Goal: Information Seeking & Learning: Learn about a topic

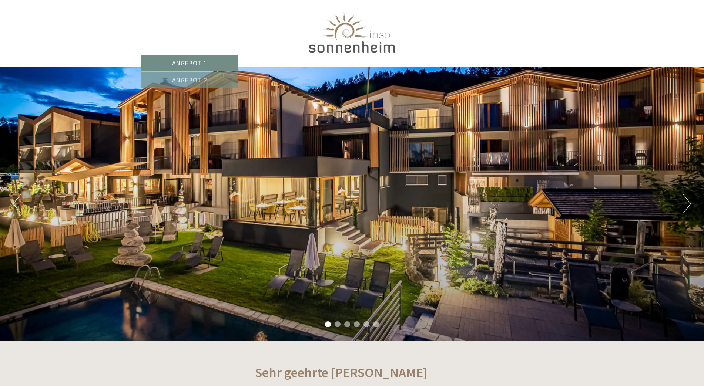
scroll to position [518, 0]
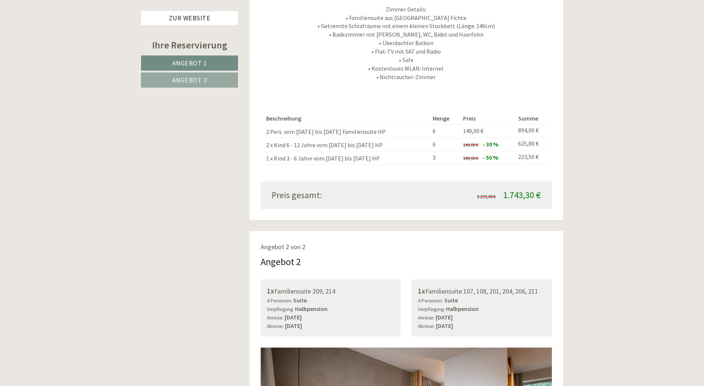
scroll to position [1221, 0]
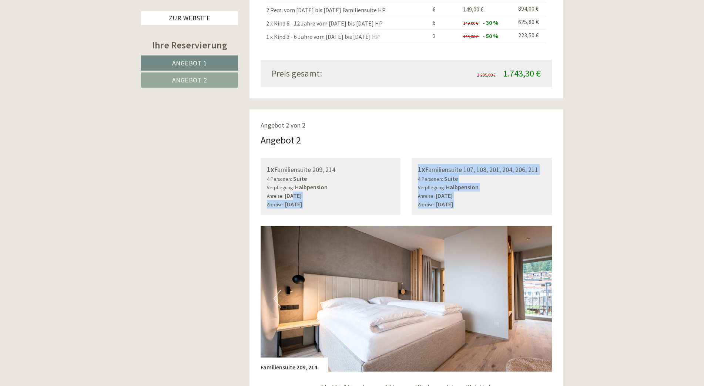
drag, startPoint x: 292, startPoint y: 195, endPoint x: 492, endPoint y: 223, distance: 201.8
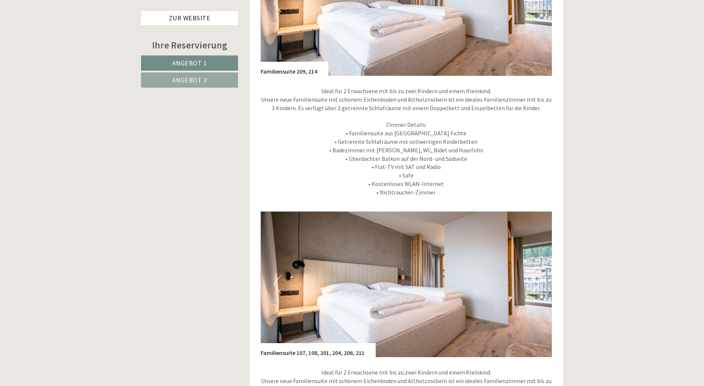
click at [464, 248] on img at bounding box center [405, 285] width 291 height 146
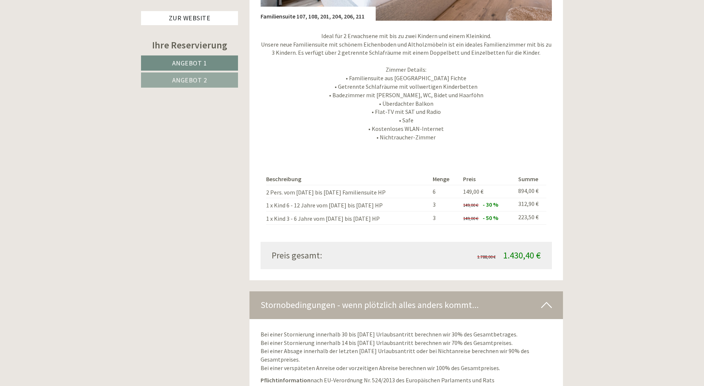
scroll to position [1997, 0]
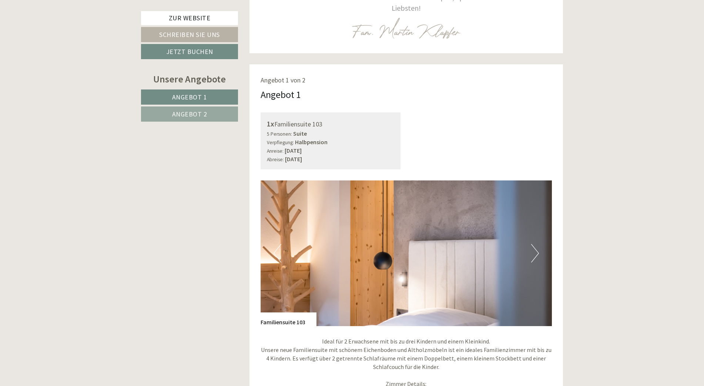
scroll to position [444, 0]
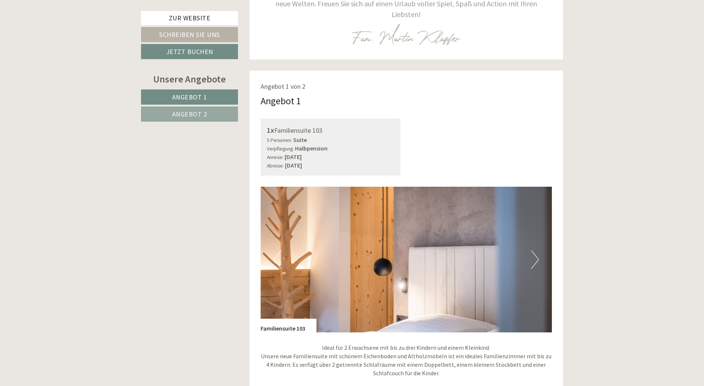
click at [534, 251] on button "Next" at bounding box center [535, 259] width 8 height 18
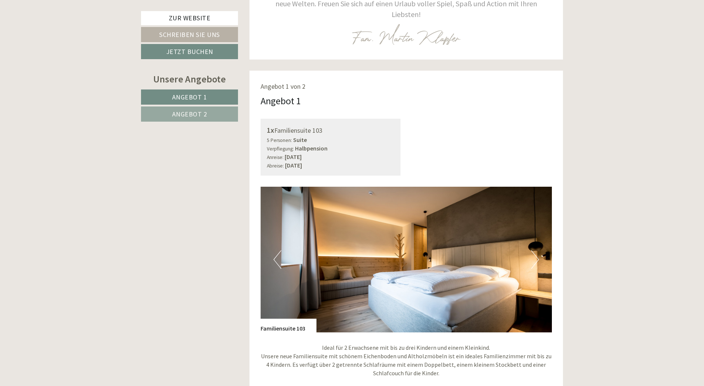
click at [534, 251] on button "Next" at bounding box center [535, 259] width 8 height 18
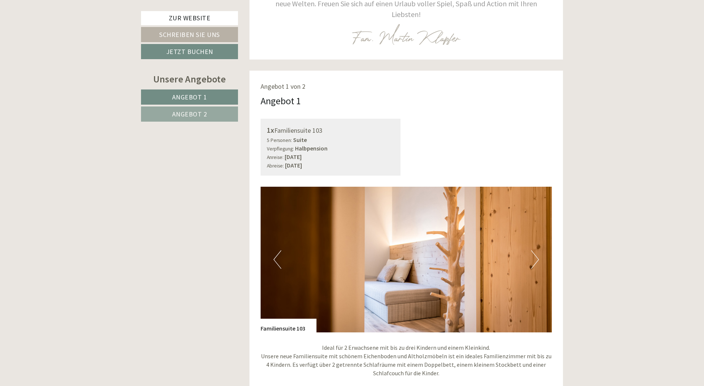
click at [534, 251] on button "Next" at bounding box center [535, 259] width 8 height 18
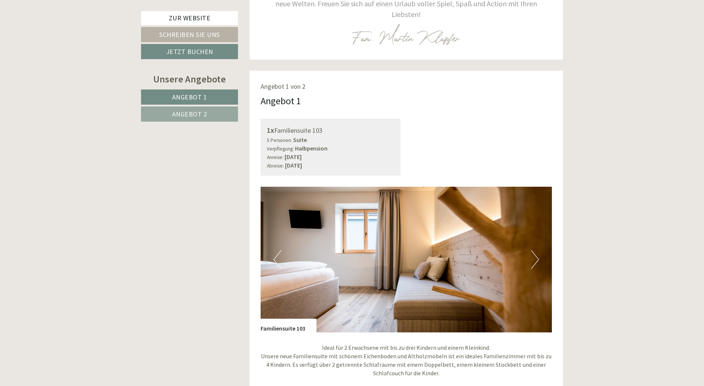
click at [534, 251] on button "Next" at bounding box center [535, 259] width 8 height 18
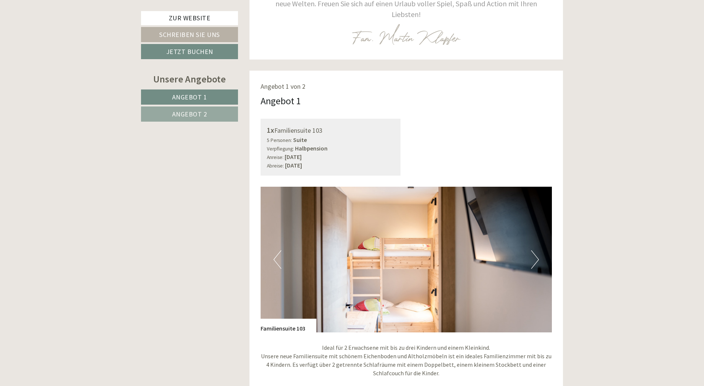
click at [535, 252] on button "Next" at bounding box center [535, 259] width 8 height 18
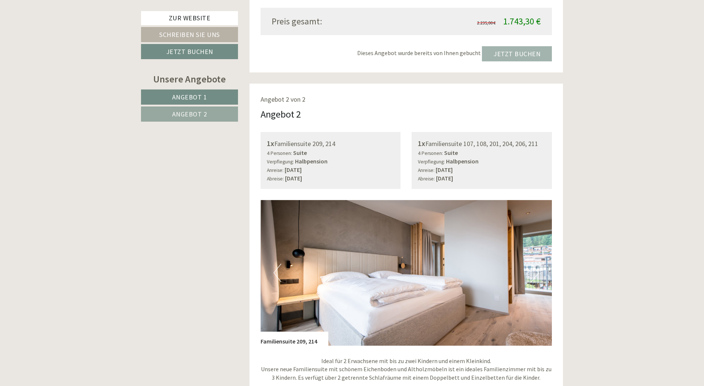
scroll to position [1110, 0]
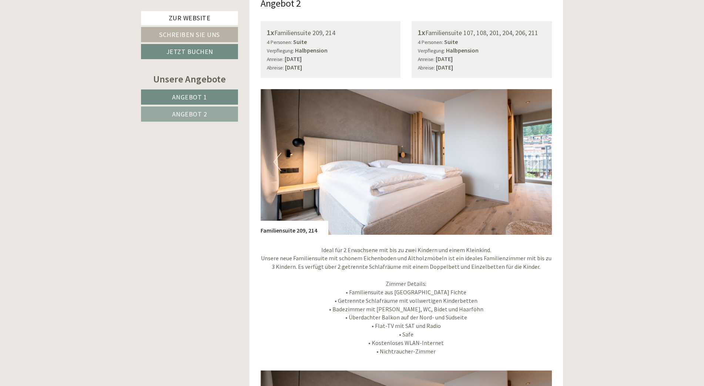
click at [533, 153] on button "Next" at bounding box center [535, 162] width 8 height 18
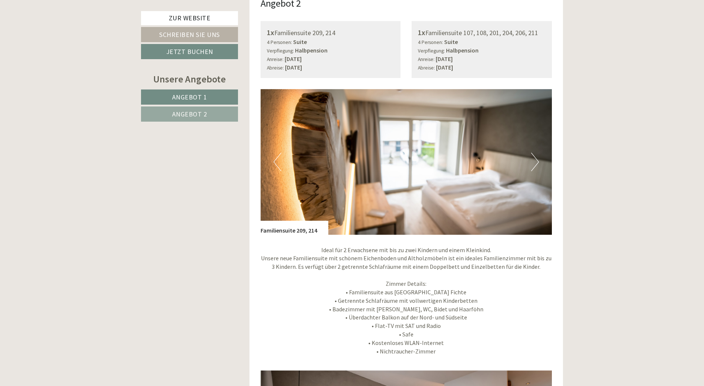
click at [533, 153] on button "Next" at bounding box center [535, 162] width 8 height 18
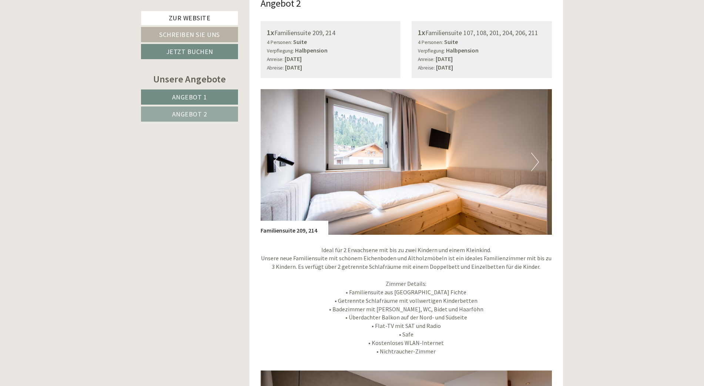
click at [532, 156] on button "Next" at bounding box center [535, 162] width 8 height 18
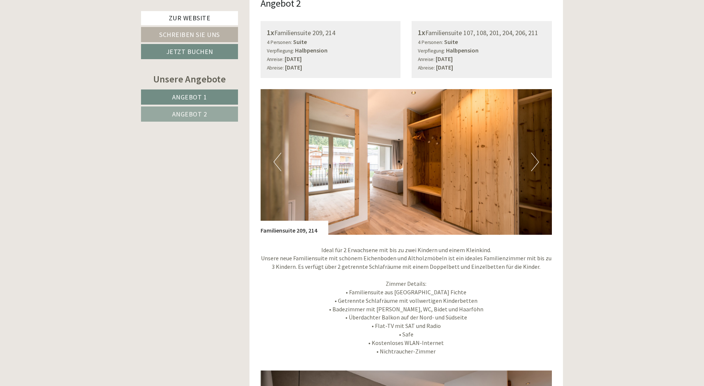
click at [532, 158] on button "Next" at bounding box center [535, 162] width 8 height 18
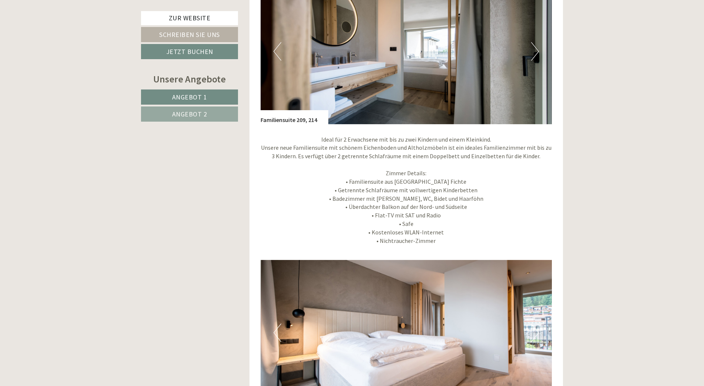
scroll to position [1369, 0]
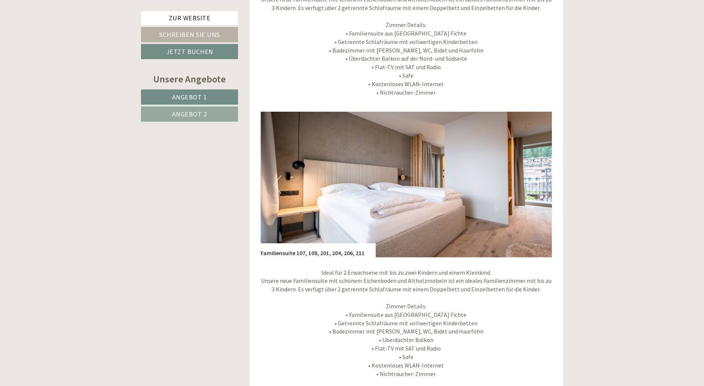
click at [529, 184] on img at bounding box center [405, 185] width 291 height 146
click at [532, 178] on button "Next" at bounding box center [535, 184] width 8 height 18
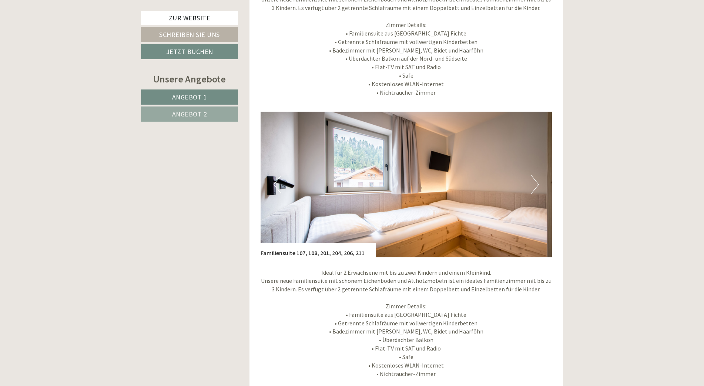
click at [532, 178] on button "Next" at bounding box center [535, 184] width 8 height 18
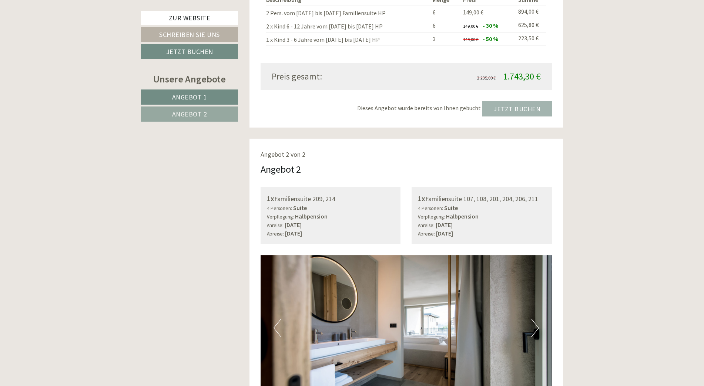
scroll to position [925, 0]
